Goal: Information Seeking & Learning: Learn about a topic

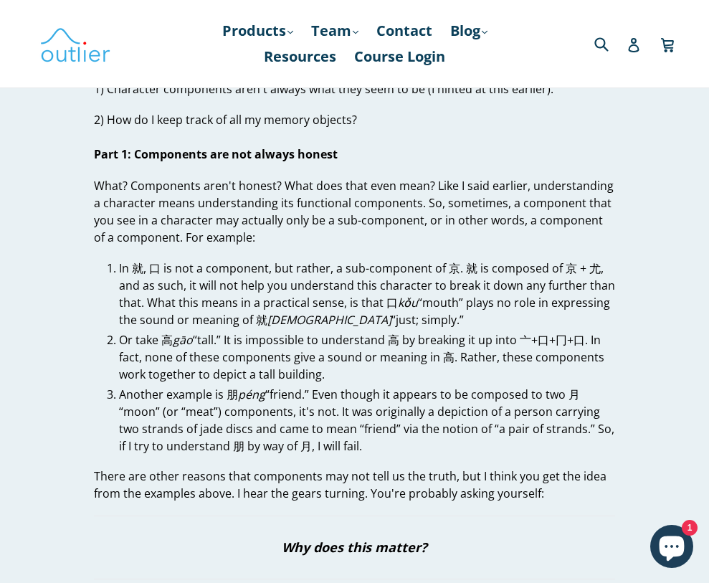
scroll to position [9100, 0]
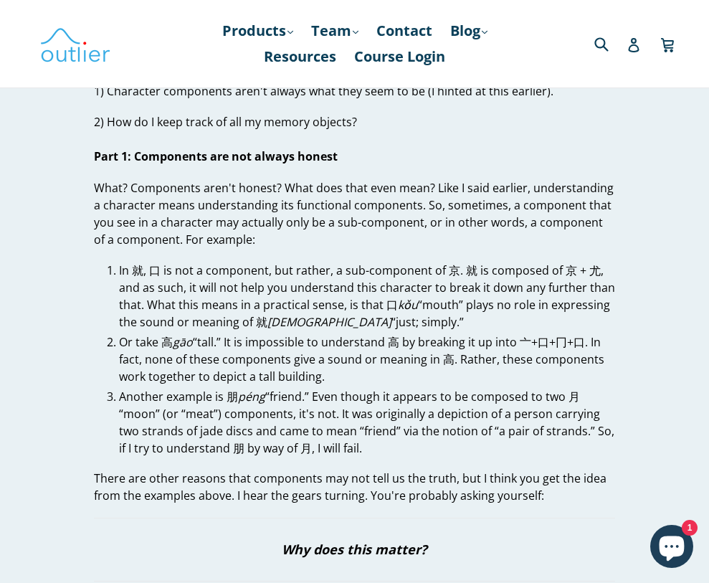
click at [136, 262] on li "In 就, 口 is not a component, but rather, a sub-component of 京. 就 is composed of …" at bounding box center [367, 296] width 496 height 69
click at [567, 262] on li "In 就, 口 is not a component, but rather, a sub-component of 京. 就 is composed of …" at bounding box center [367, 296] width 496 height 69
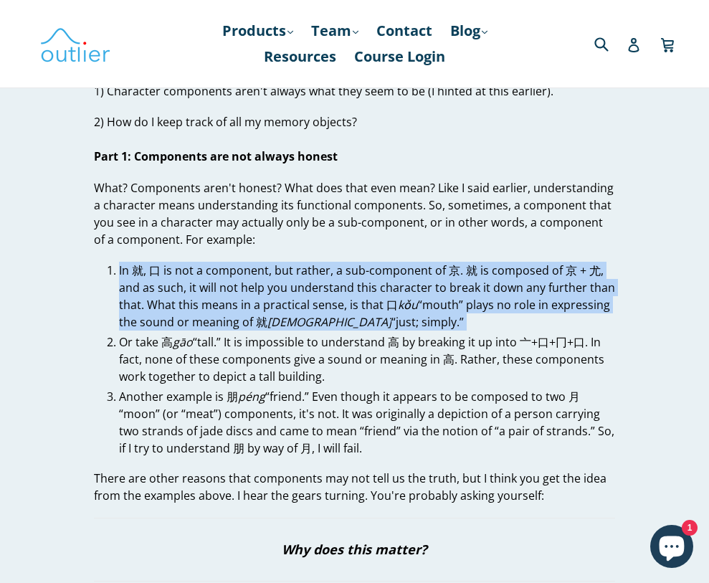
click at [567, 262] on li "In 就, 口 is not a component, but rather, a sub-component of 京. 就 is composed of …" at bounding box center [367, 296] width 496 height 69
click at [565, 262] on li "In 就, 口 is not a component, but rather, a sub-component of 京. 就 is composed of …" at bounding box center [367, 296] width 496 height 69
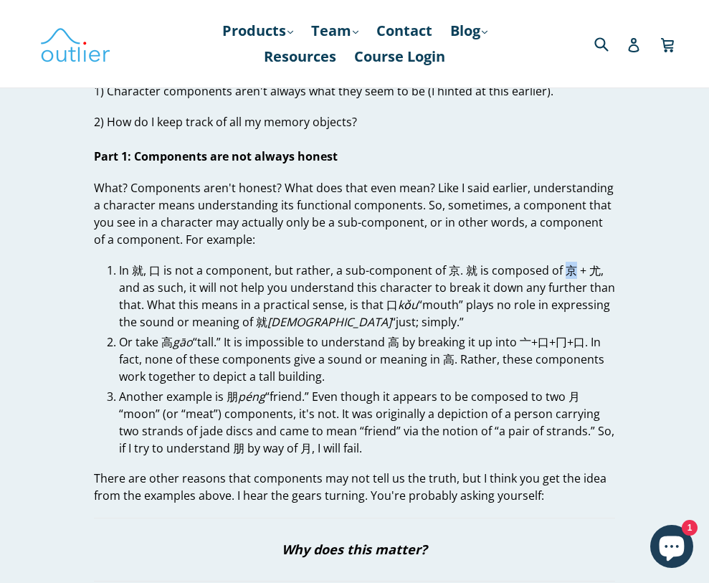
click at [565, 262] on li "In 就, 口 is not a component, but rather, a sub-component of 京. 就 is composed of …" at bounding box center [367, 296] width 496 height 69
click at [598, 262] on li "In 就, 口 is not a component, but rather, a sub-component of 京. 就 is composed of …" at bounding box center [367, 296] width 496 height 69
click at [592, 262] on li "In 就, 口 is not a component, but rather, a sub-component of 京. 就 is composed of …" at bounding box center [367, 296] width 496 height 69
click at [589, 262] on li "In 就, 口 is not a component, but rather, a sub-component of 京. 就 is composed of …" at bounding box center [367, 296] width 496 height 69
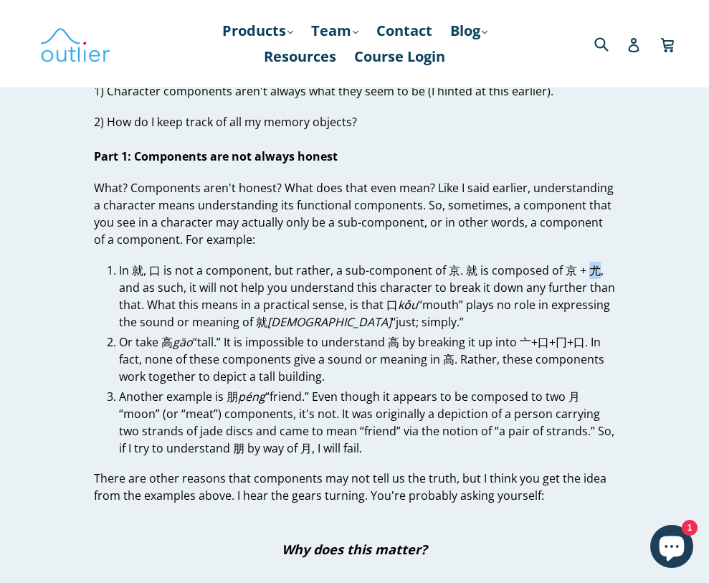
click at [589, 262] on li "In 就, 口 is not a component, but rather, a sub-component of 京. 就 is composed of …" at bounding box center [367, 296] width 496 height 69
copy li "尤"
click at [163, 334] on li "Or take 高 gāo “tall.” It is impossible to understand 高 by breaking it up into 亠…" at bounding box center [367, 360] width 496 height 52
copy li "高"
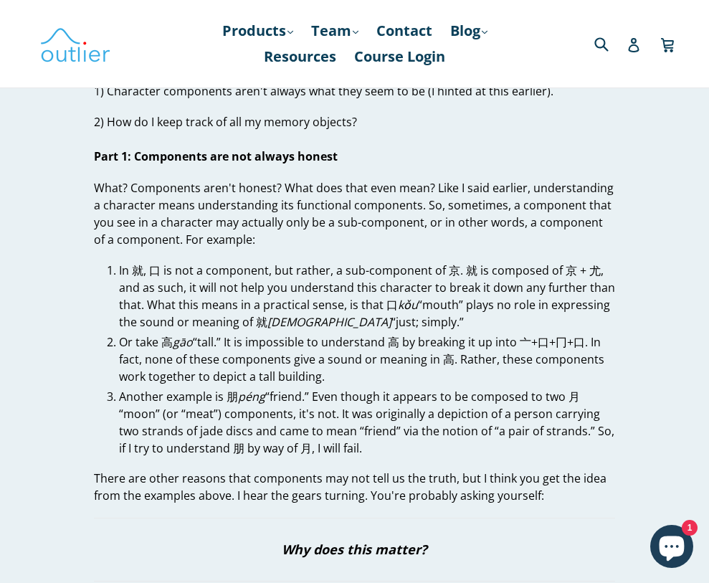
click at [232, 388] on li "Another example is 朋 péng “friend.” Even though it appears to be composed to tw…" at bounding box center [367, 422] width 496 height 69
click at [230, 388] on li "Another example is 朋 péng “friend.” Even though it appears to be composed to tw…" at bounding box center [367, 422] width 496 height 69
copy li "朋"
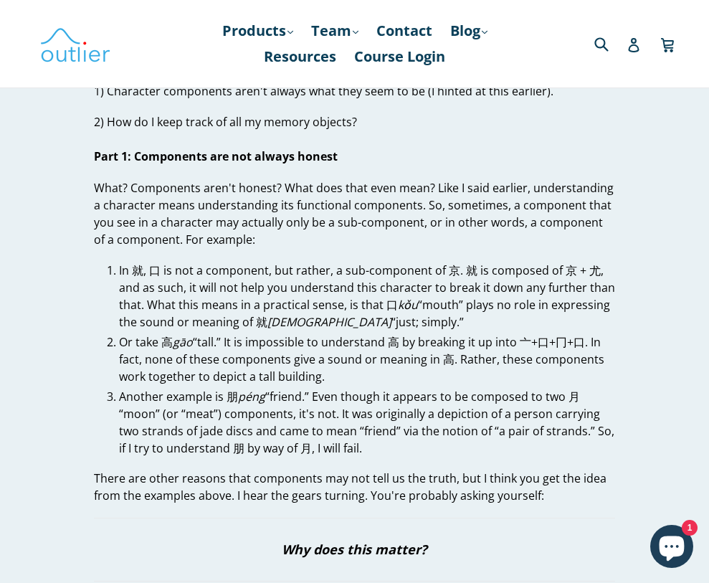
click at [574, 388] on li "Another example is 朋 péng “friend.” Even though it appears to be composed to tw…" at bounding box center [367, 422] width 496 height 69
copy li "月"
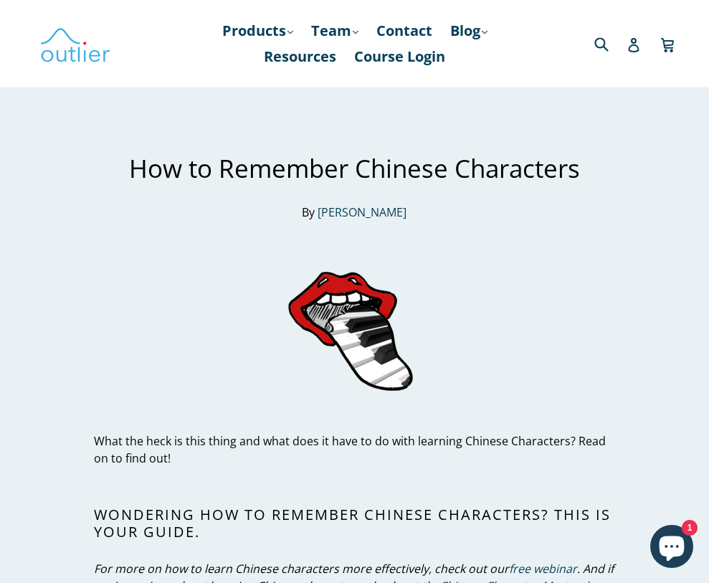
scroll to position [0, 0]
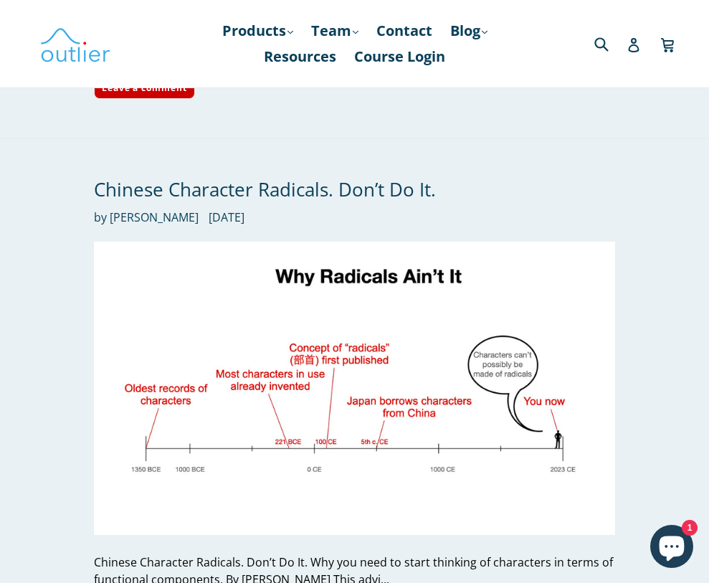
scroll to position [3906, 0]
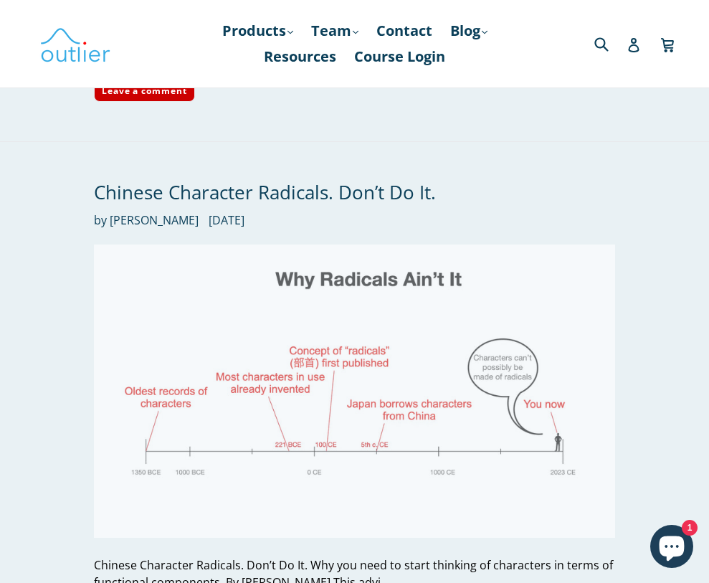
click at [283, 288] on img at bounding box center [354, 391] width 521 height 293
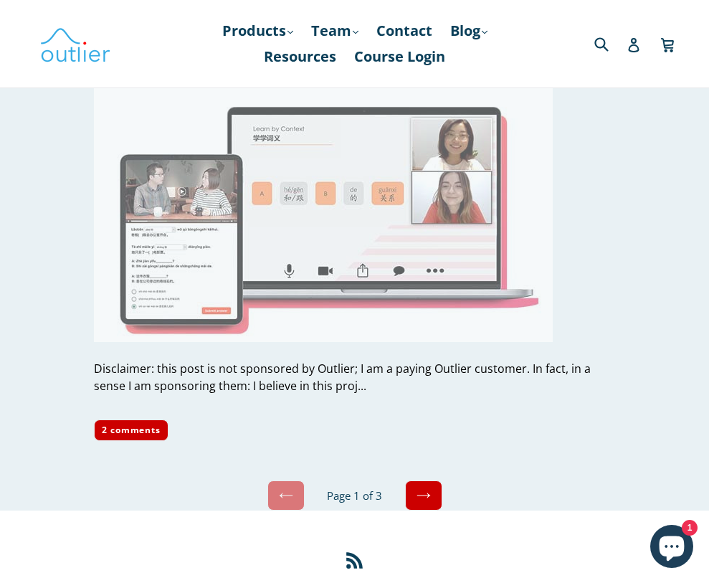
scroll to position [6259, 0]
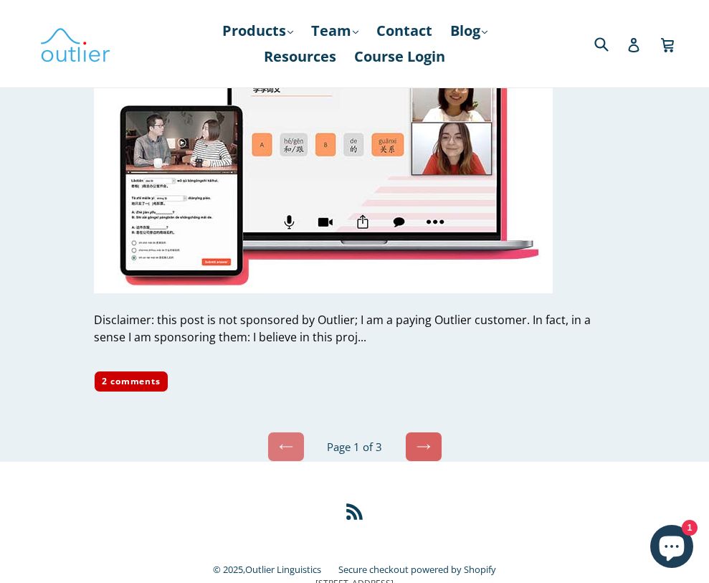
click at [435, 432] on link "Next" at bounding box center [423, 447] width 37 height 30
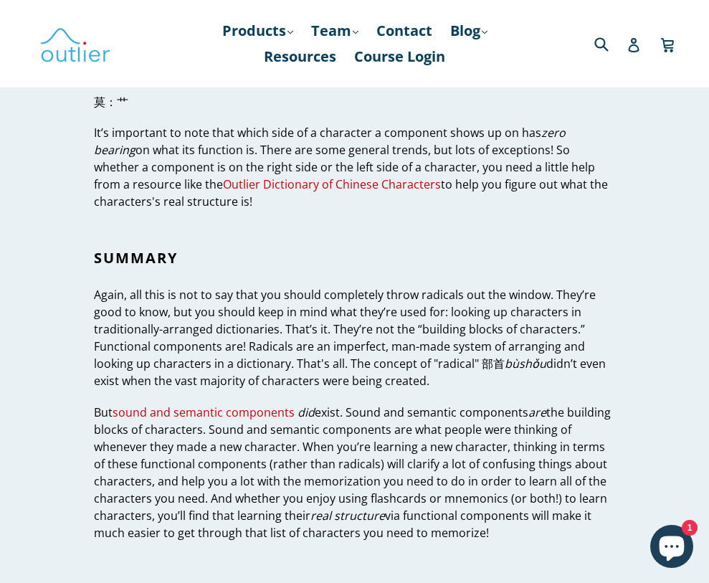
scroll to position [4688, 0]
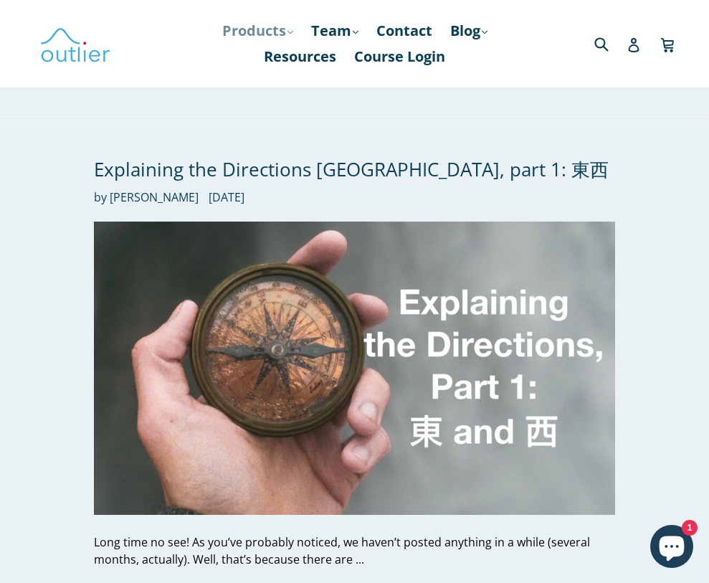
click at [239, 35] on link "Products .cls-1{fill:#231f20} expand" at bounding box center [257, 31] width 85 height 26
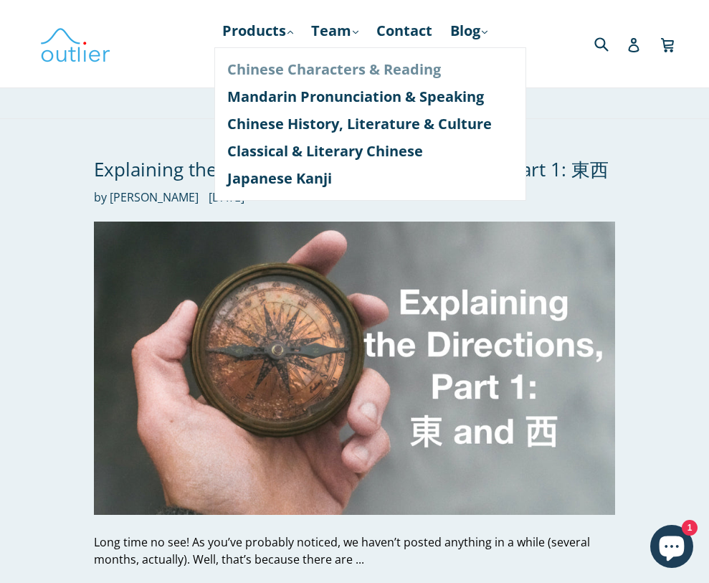
click at [329, 70] on link "Chinese Characters & Reading" at bounding box center [370, 69] width 286 height 27
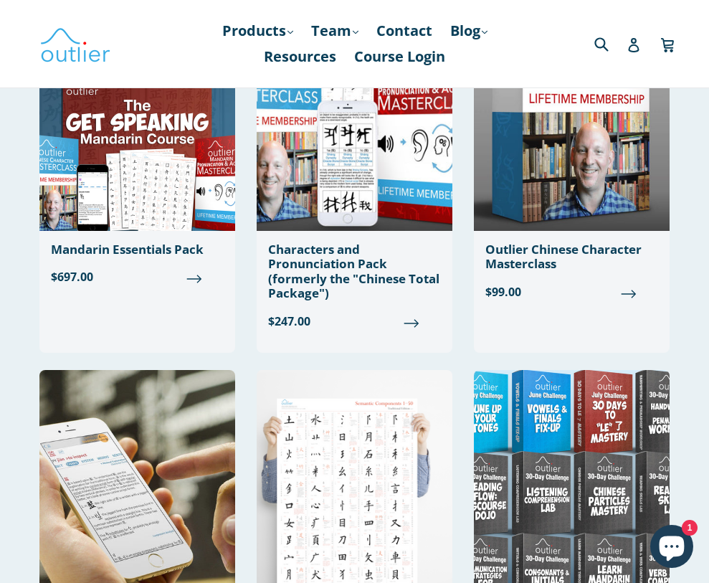
scroll to position [473, 0]
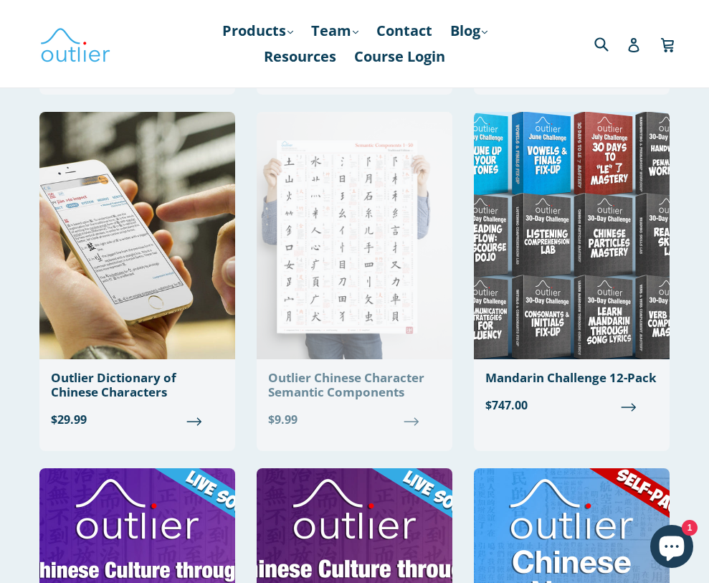
click at [339, 305] on img at bounding box center [355, 235] width 196 height 247
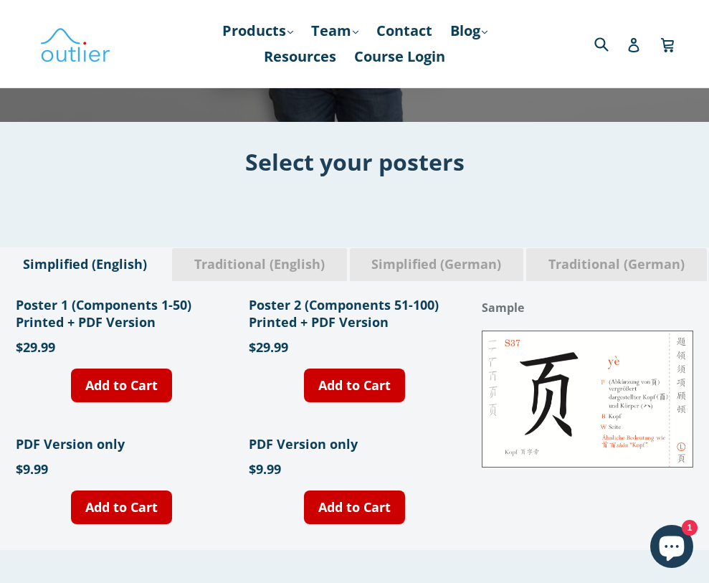
scroll to position [428, 0]
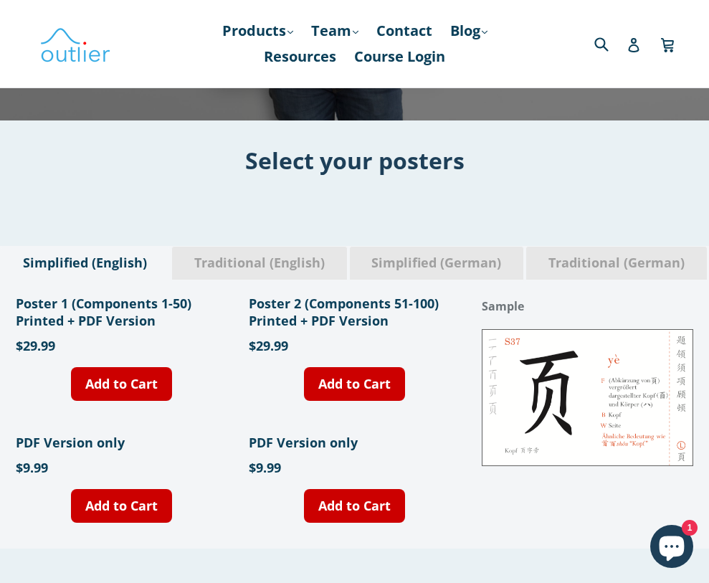
click at [263, 254] on span "Traditional (English)" at bounding box center [260, 263] width 154 height 19
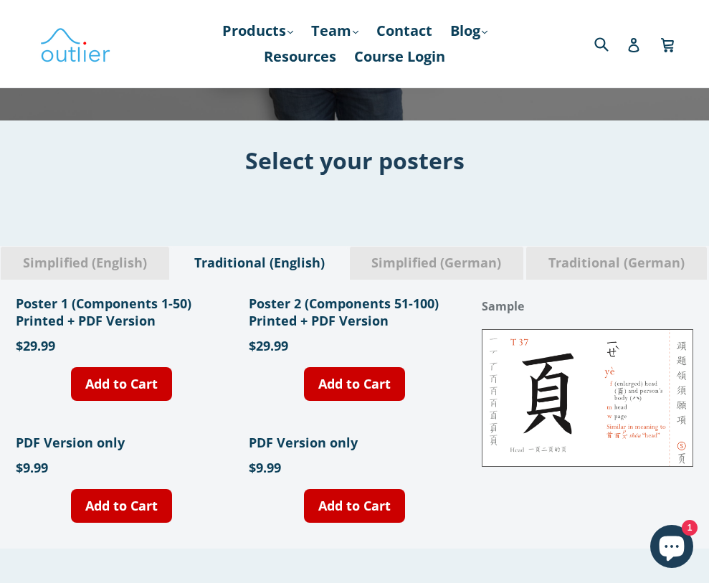
click at [83, 265] on span "Simplified (English)" at bounding box center [84, 263] width 147 height 19
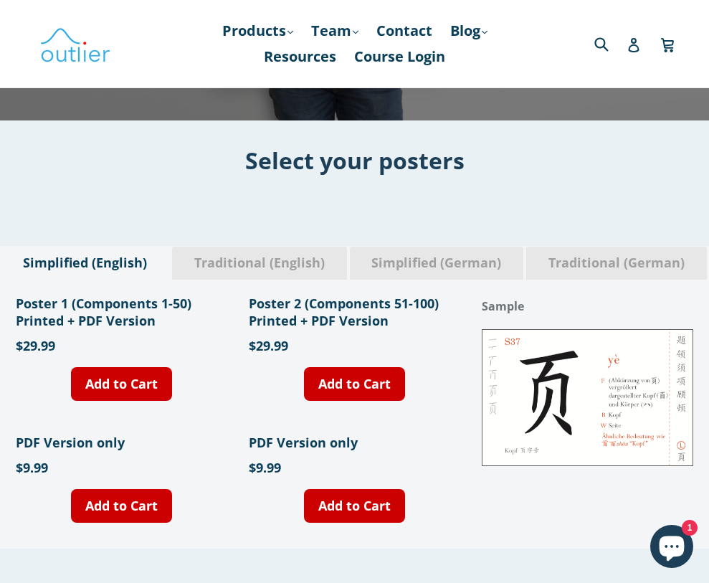
click at [288, 265] on span "Traditional (English)" at bounding box center [260, 263] width 154 height 19
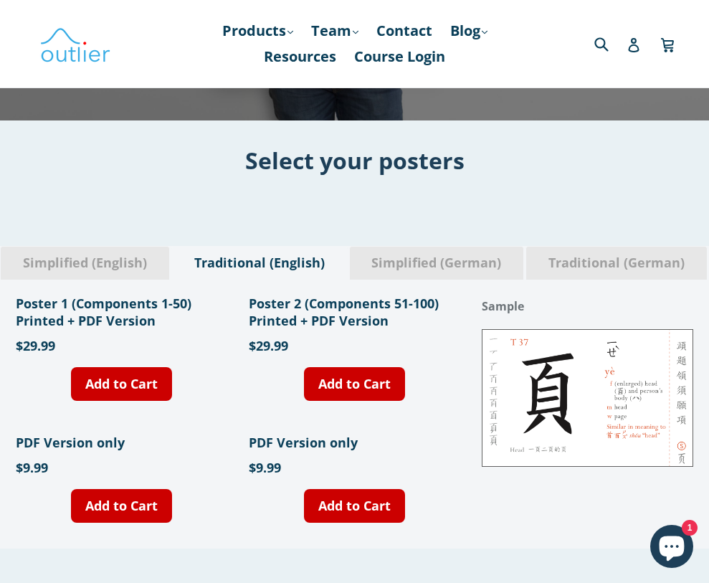
click at [382, 266] on span "Simplified (German)" at bounding box center [437, 263] width 153 height 19
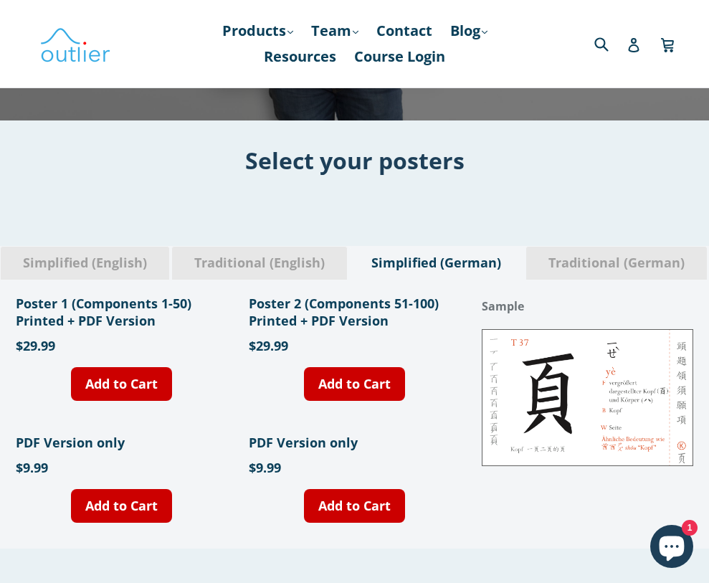
click at [592, 265] on span "Traditional (German)" at bounding box center [616, 263] width 159 height 19
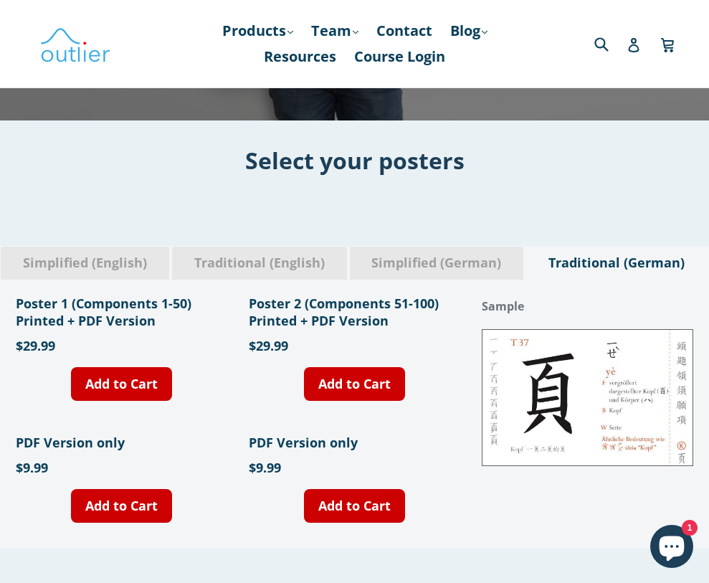
click at [99, 250] on div "Simplified (English)" at bounding box center [85, 263] width 170 height 34
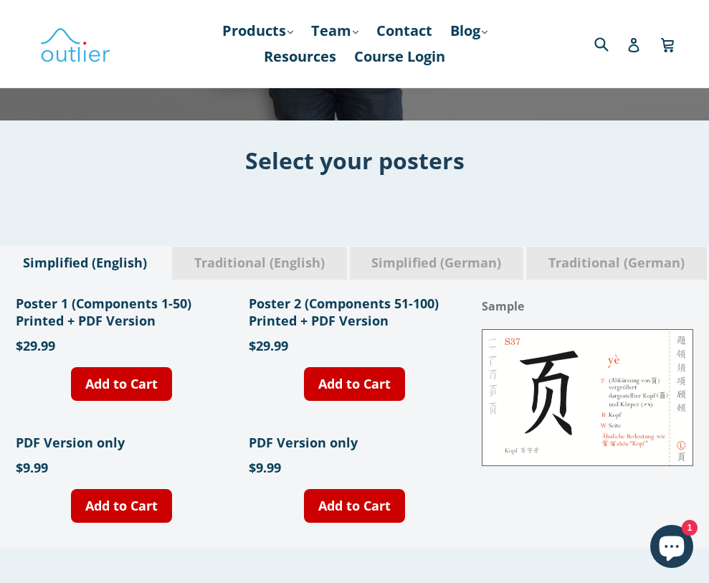
click at [665, 537] on icon "Chat window" at bounding box center [672, 549] width 25 height 25
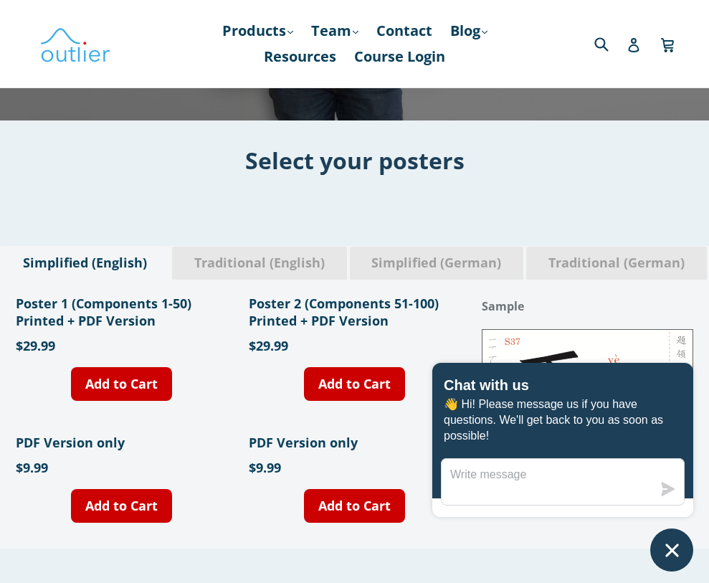
click at [676, 549] on icon "Chat window" at bounding box center [672, 550] width 22 height 22
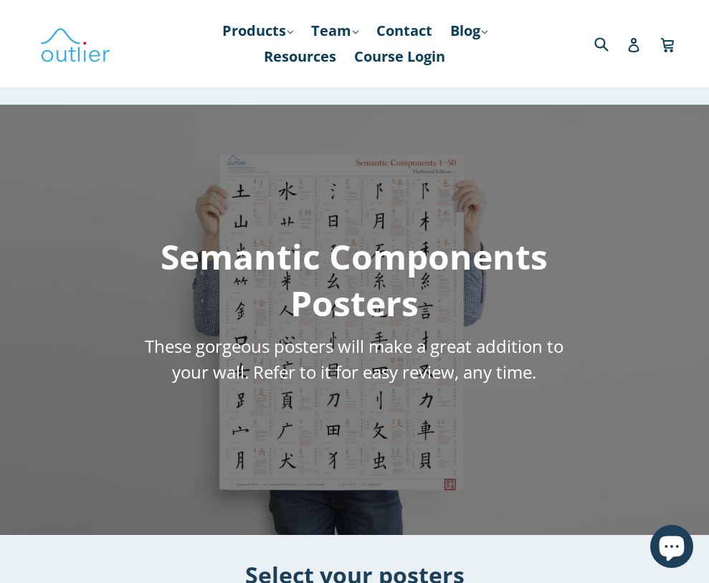
scroll to position [0, 0]
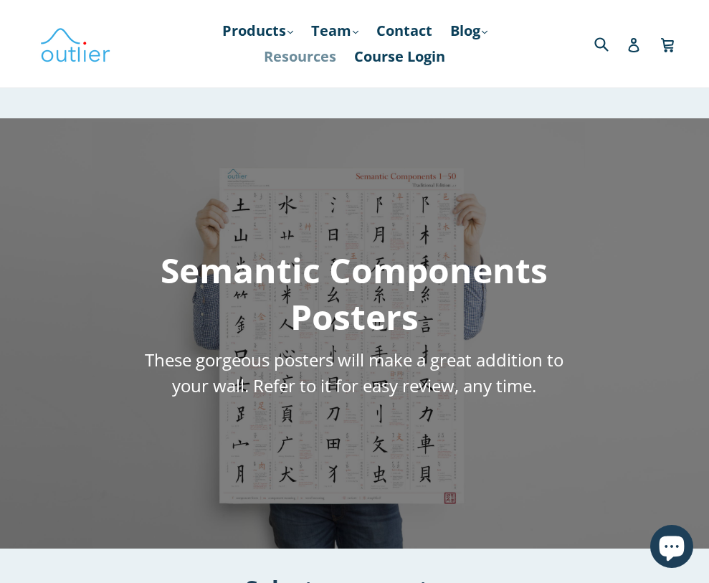
click at [304, 52] on link "Resources" at bounding box center [300, 57] width 87 height 26
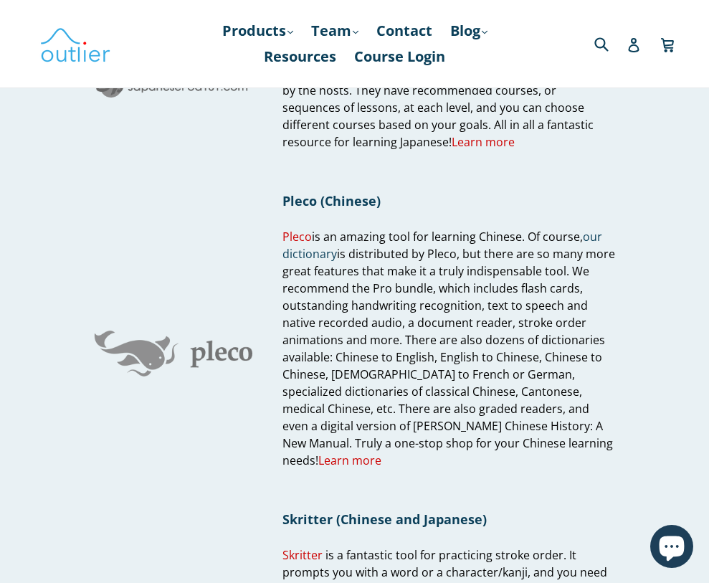
scroll to position [930, 0]
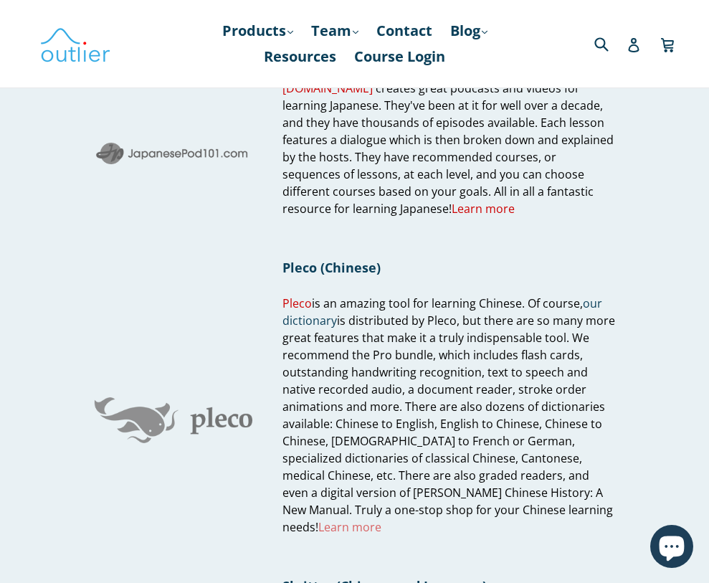
click at [382, 519] on link "Learn more" at bounding box center [349, 527] width 63 height 16
